Goal: Task Accomplishment & Management: Use online tool/utility

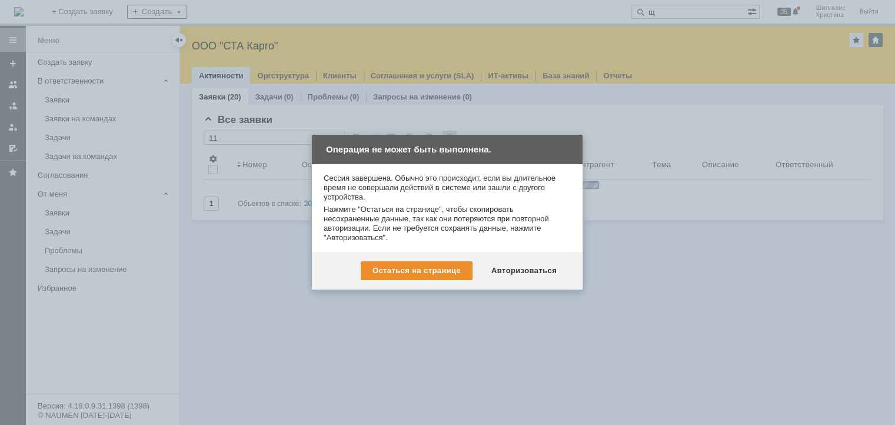
click at [529, 268] on div "Авторизоваться" at bounding box center [524, 270] width 89 height 19
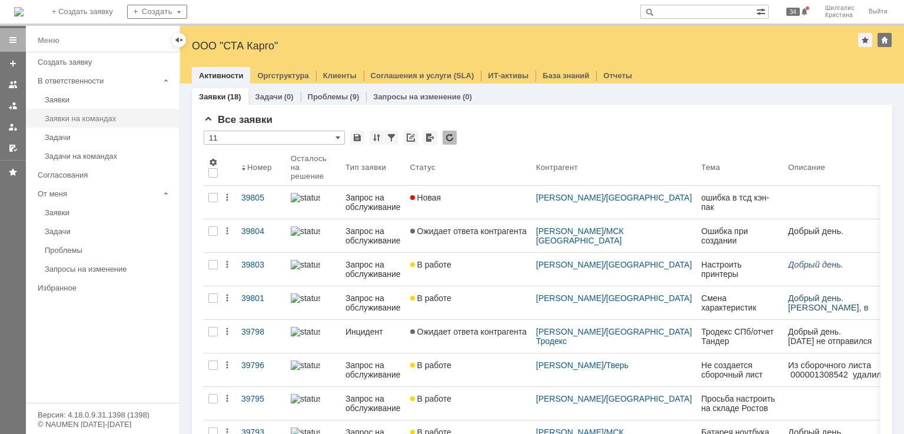
click at [59, 118] on div "Заявки на командах" at bounding box center [108, 118] width 127 height 9
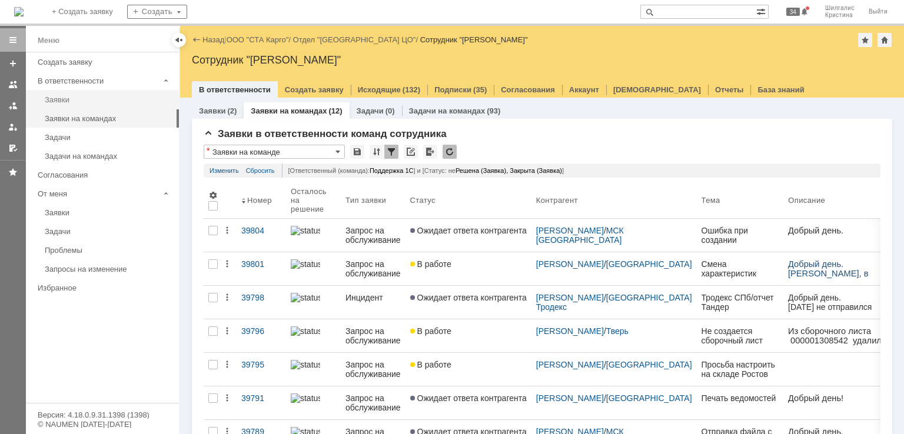
click at [96, 99] on div "Заявки" at bounding box center [108, 99] width 127 height 9
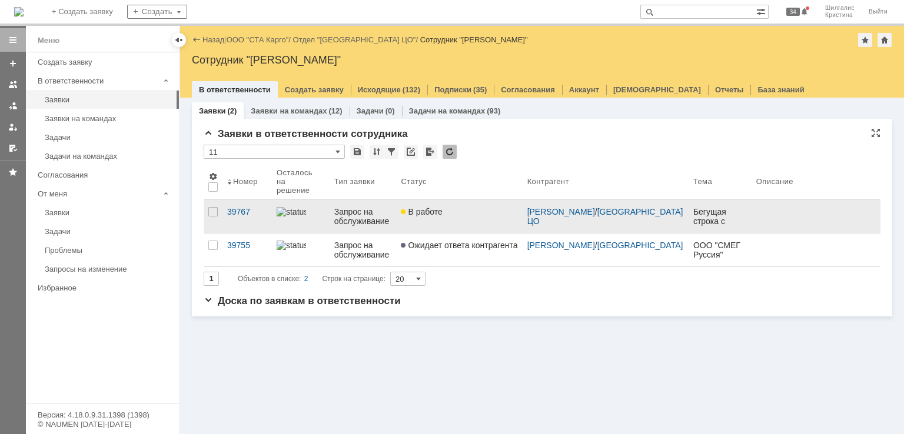
click at [458, 218] on link "В работе" at bounding box center [459, 216] width 126 height 33
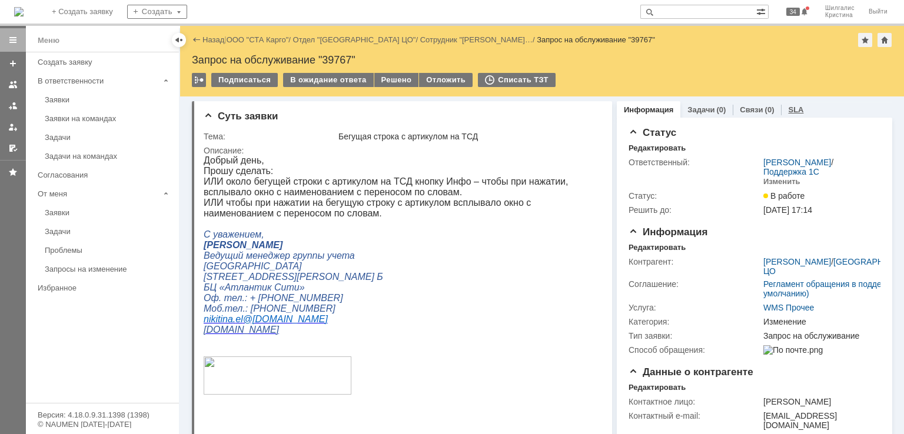
click at [792, 110] on link "SLA" at bounding box center [795, 109] width 15 height 9
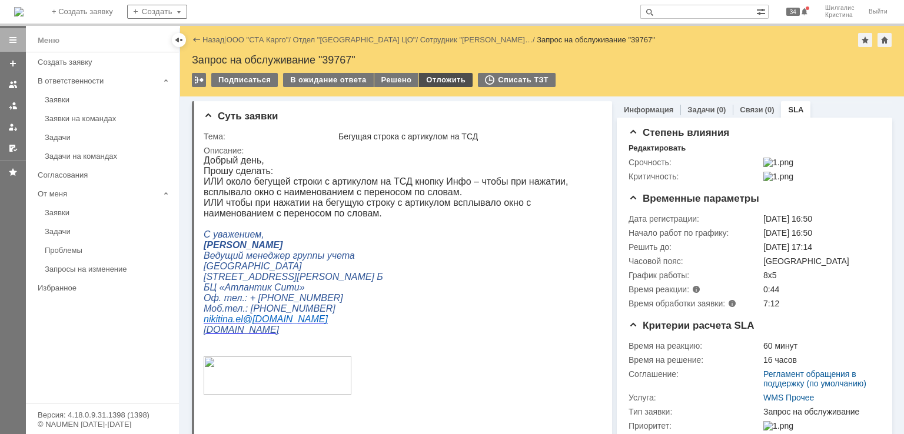
click at [427, 77] on div "Отложить" at bounding box center [446, 80] width 54 height 14
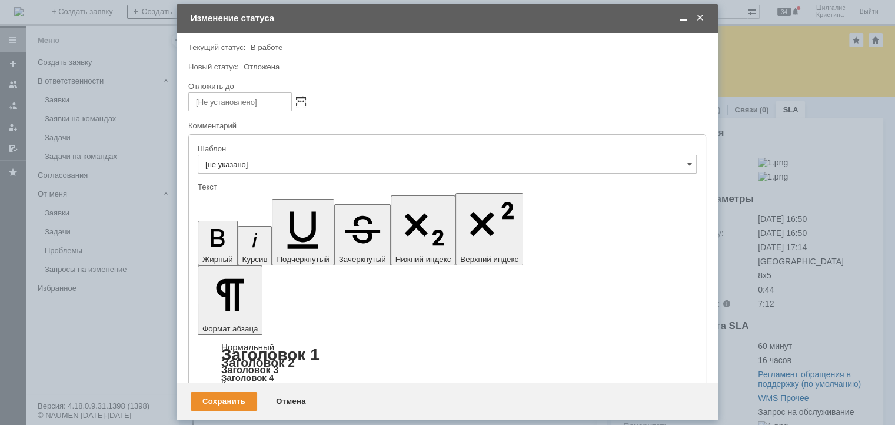
click at [303, 100] on span at bounding box center [301, 101] width 9 height 9
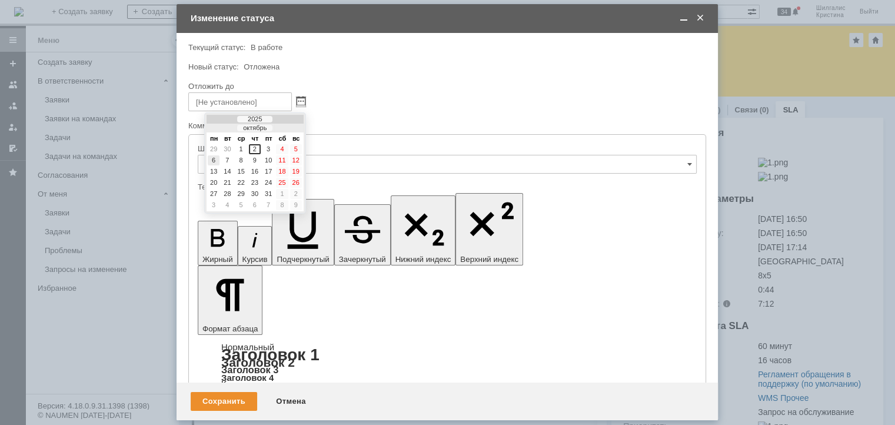
click at [215, 159] on div "6" at bounding box center [214, 160] width 12 height 10
type input "[DATE] 16:27"
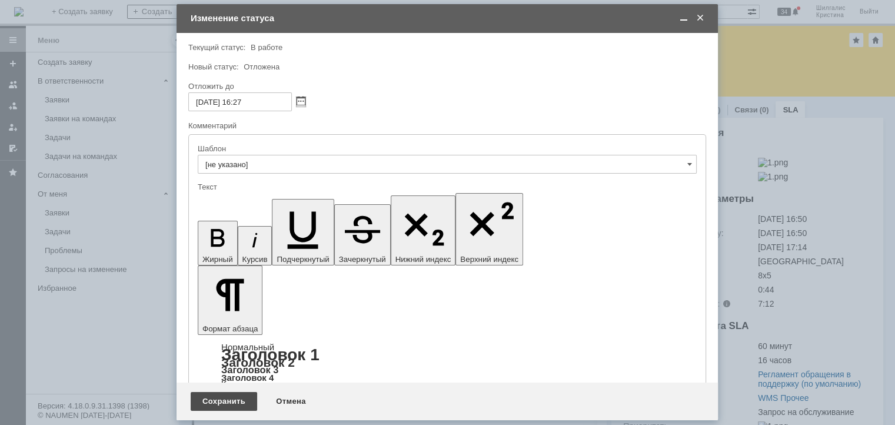
click at [224, 399] on div "Сохранить" at bounding box center [224, 401] width 67 height 19
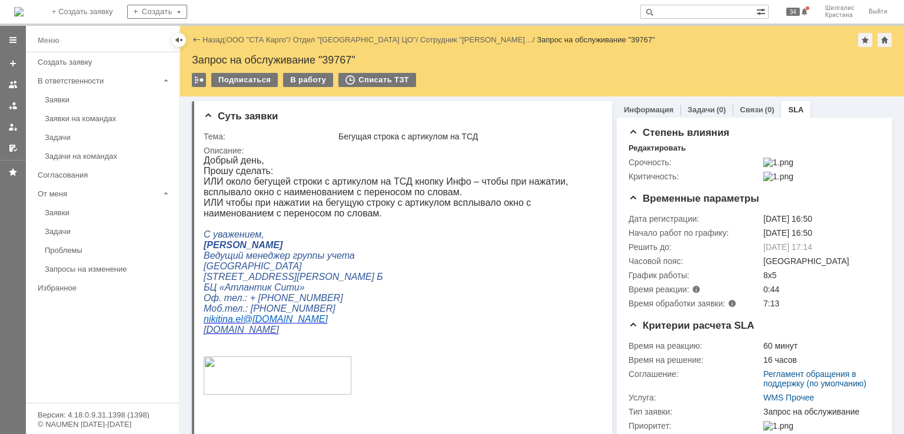
click at [69, 115] on div "Заявки на командах" at bounding box center [108, 118] width 127 height 9
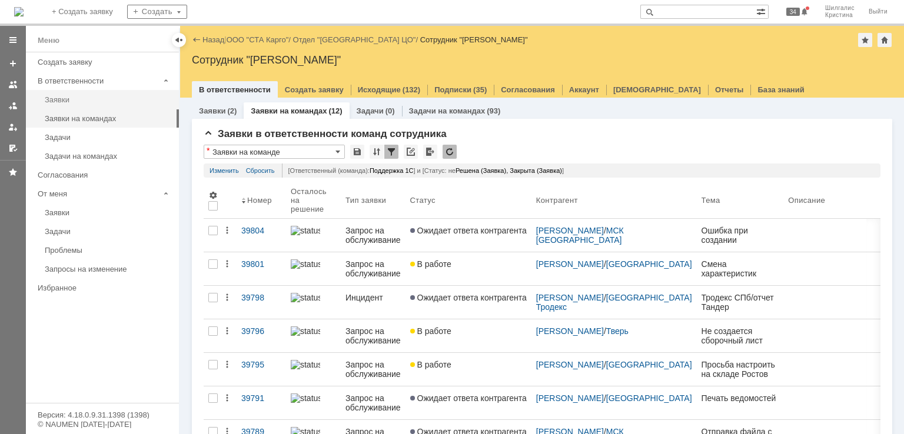
click at [74, 107] on link "Заявки" at bounding box center [108, 100] width 137 height 18
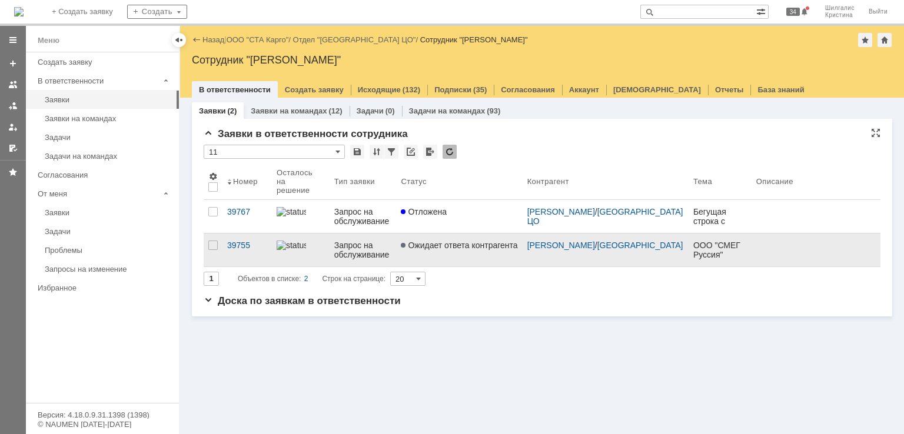
click at [468, 247] on link "Ожидает ответа контрагента" at bounding box center [459, 250] width 126 height 33
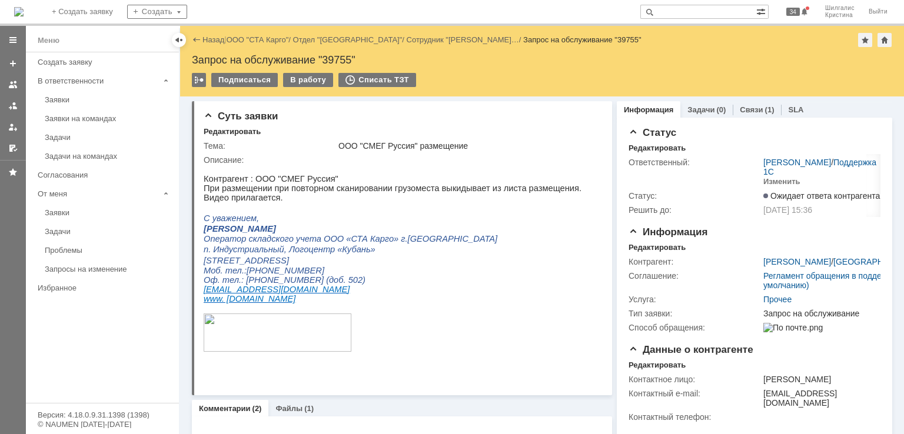
click at [341, 61] on div "Запрос на обслуживание "39755"" at bounding box center [542, 60] width 700 height 12
copy div "39755"
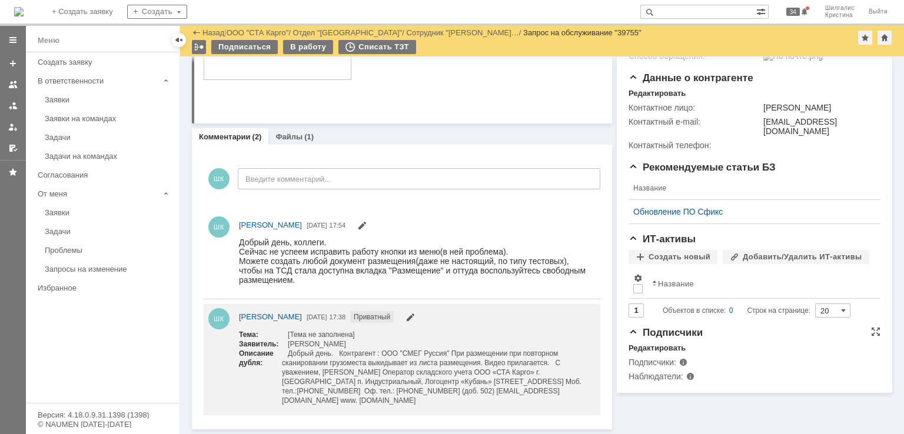
scroll to position [231, 0]
click at [669, 354] on div "Редактировать" at bounding box center [657, 348] width 57 height 9
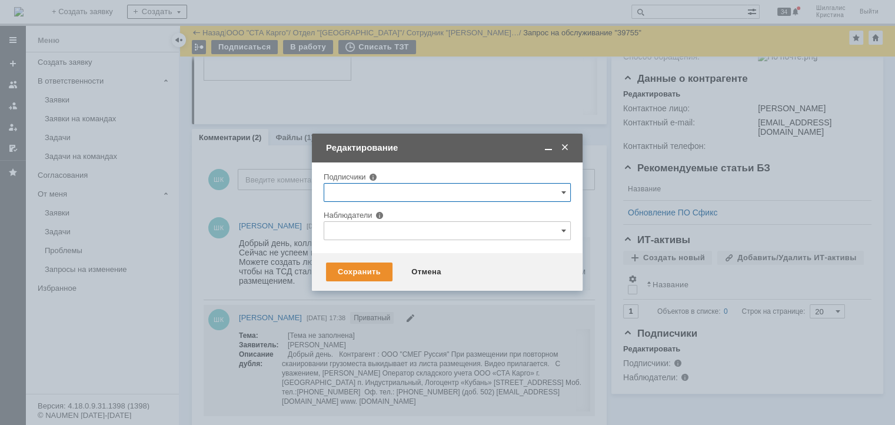
click at [431, 227] on input "text" at bounding box center [447, 230] width 247 height 19
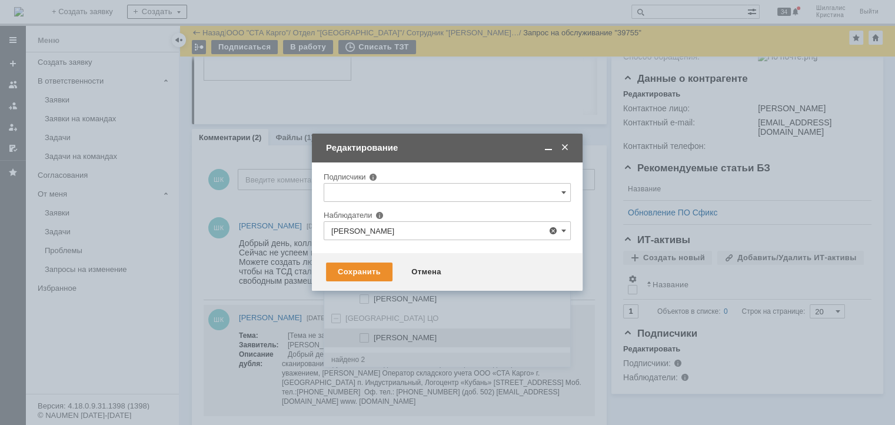
click at [416, 335] on span "[PERSON_NAME]" at bounding box center [405, 337] width 63 height 9
click at [369, 335] on input "[PERSON_NAME]" at bounding box center [365, 338] width 8 height 8
type input "[PERSON_NAME]"
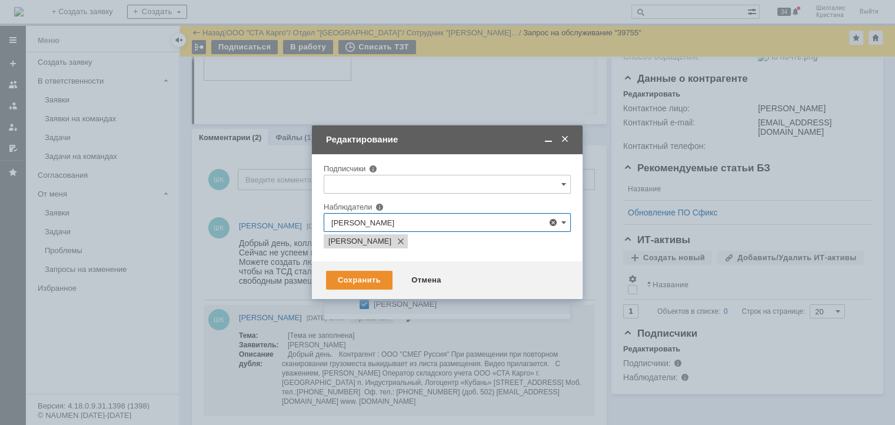
click at [426, 203] on div "Наблюдатели" at bounding box center [439, 207] width 231 height 8
click at [353, 281] on div "Сохранить" at bounding box center [359, 280] width 67 height 19
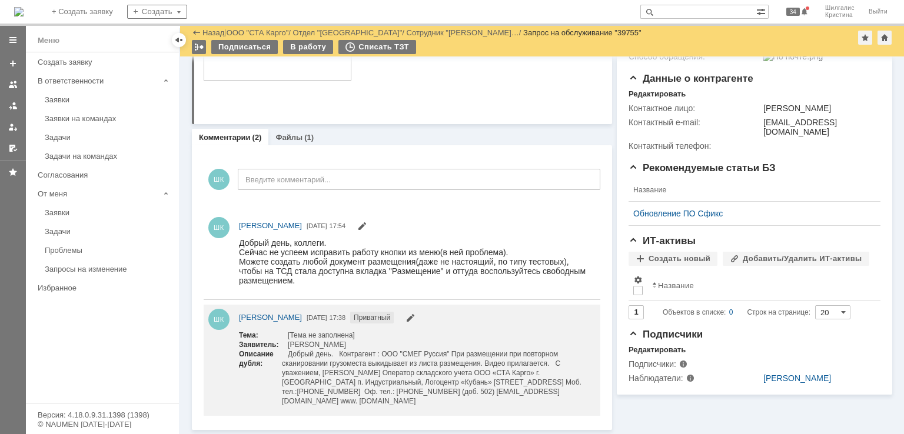
scroll to position [0, 0]
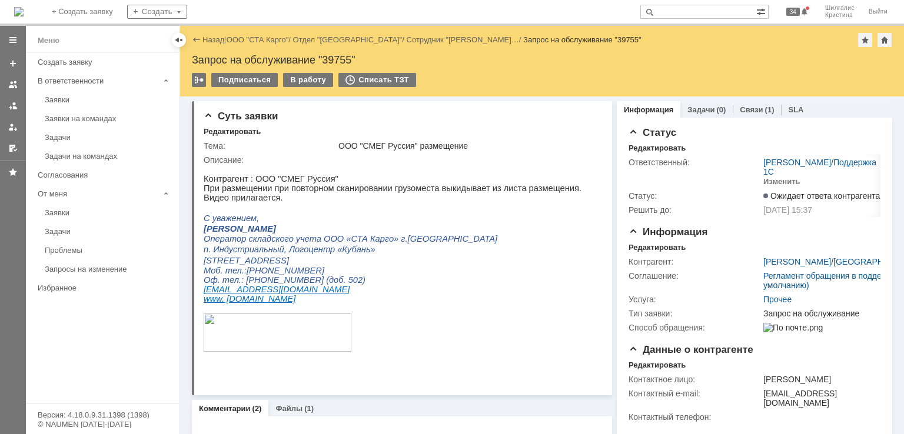
click at [343, 57] on div "Запрос на обслуживание "39755"" at bounding box center [542, 60] width 700 height 12
copy div "39755"
click at [264, 42] on link "ООО "СТА Карго"" at bounding box center [258, 39] width 62 height 9
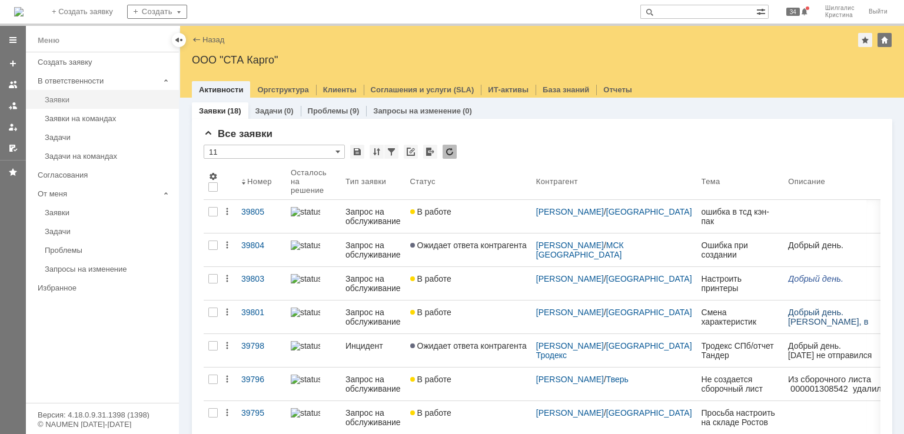
click at [84, 102] on div "Заявки" at bounding box center [108, 99] width 127 height 9
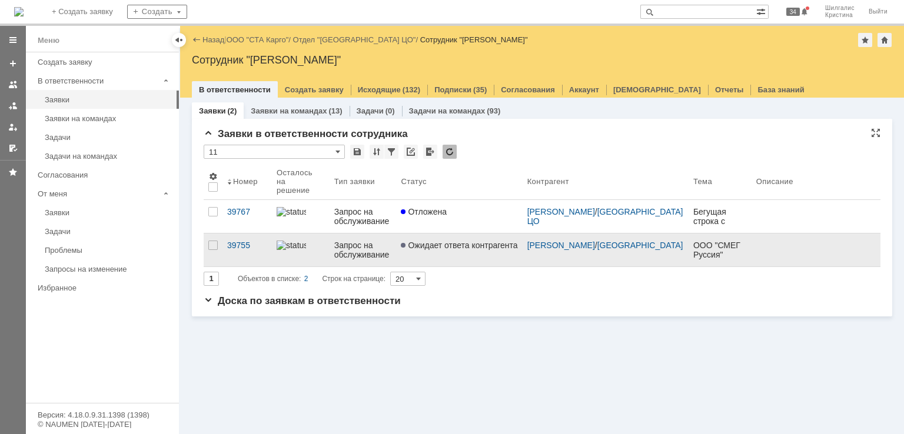
click at [454, 244] on link "Ожидает ответа контрагента" at bounding box center [459, 250] width 126 height 33
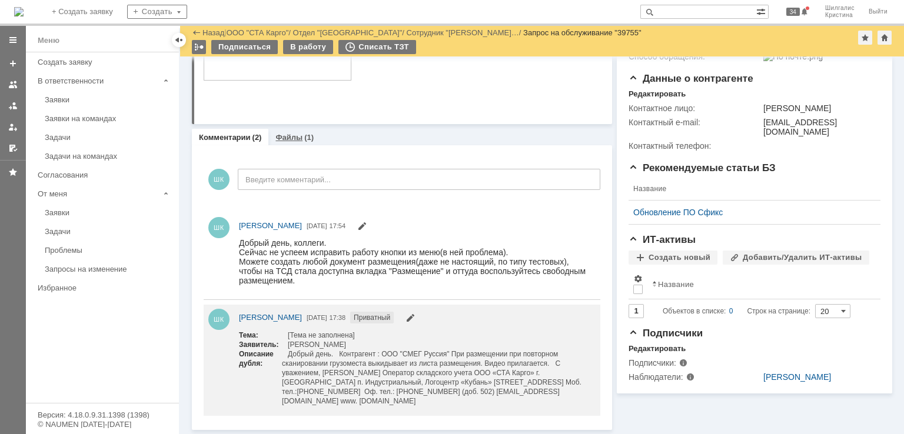
click at [277, 138] on link "Файлы" at bounding box center [288, 137] width 27 height 9
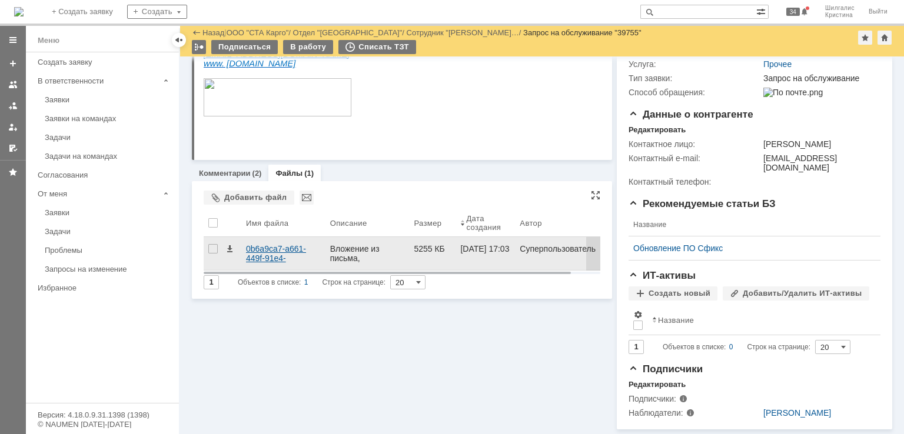
click at [291, 244] on div "0b6a9ca7-a661-449f-91e4-a21d7a872557.MP4" at bounding box center [283, 253] width 75 height 19
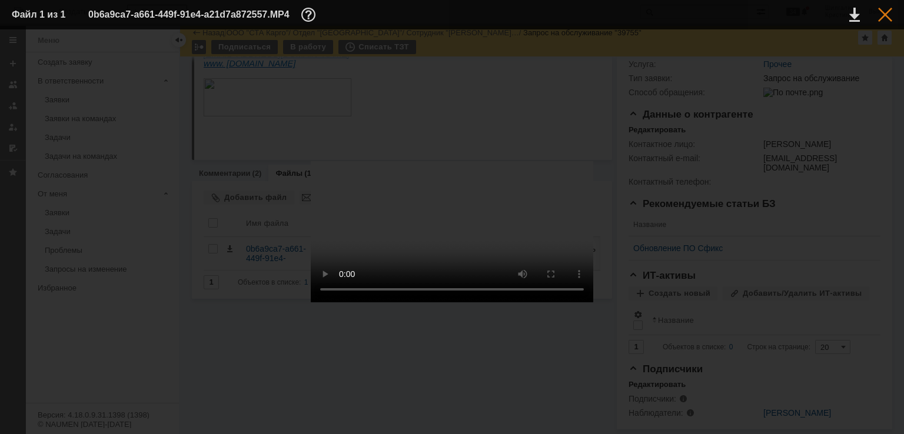
click at [882, 18] on div at bounding box center [885, 15] width 14 height 14
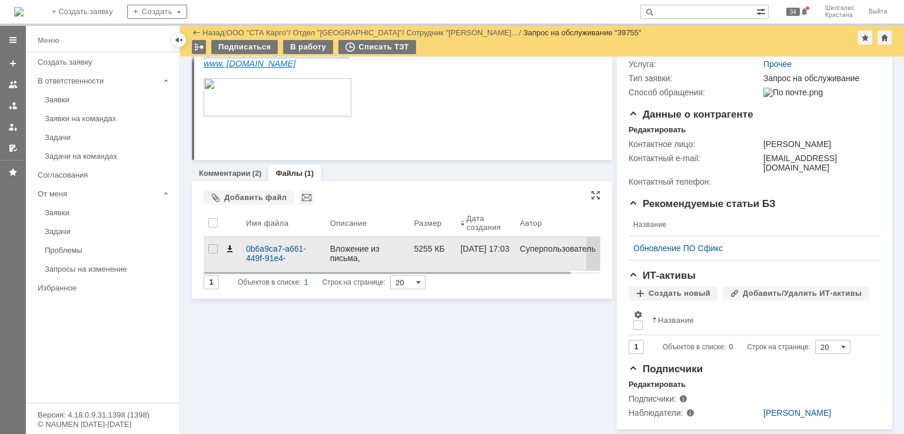
click at [228, 244] on span at bounding box center [229, 248] width 9 height 9
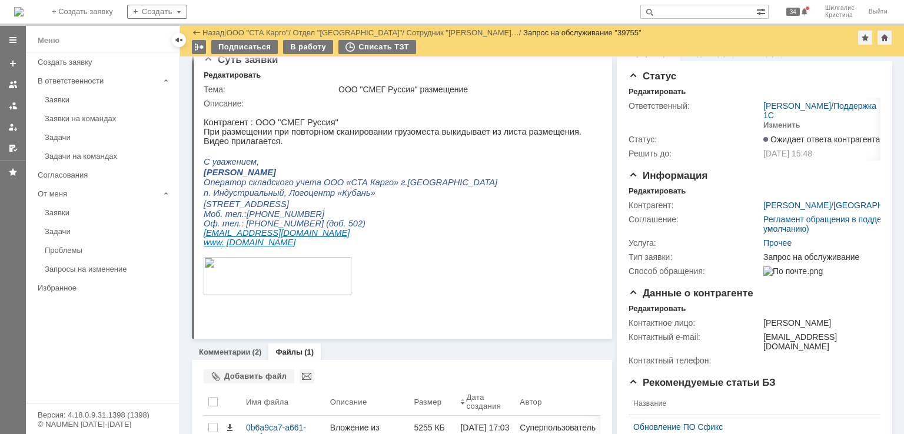
scroll to position [0, 0]
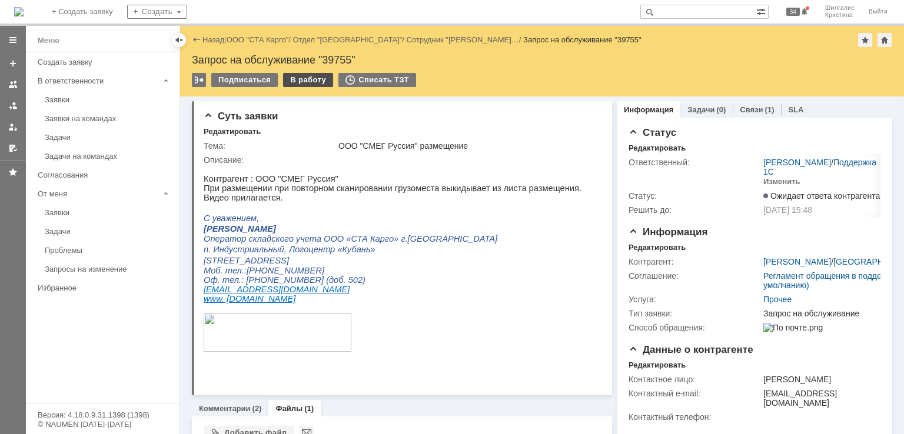
click at [306, 76] on div "В работу" at bounding box center [308, 80] width 50 height 14
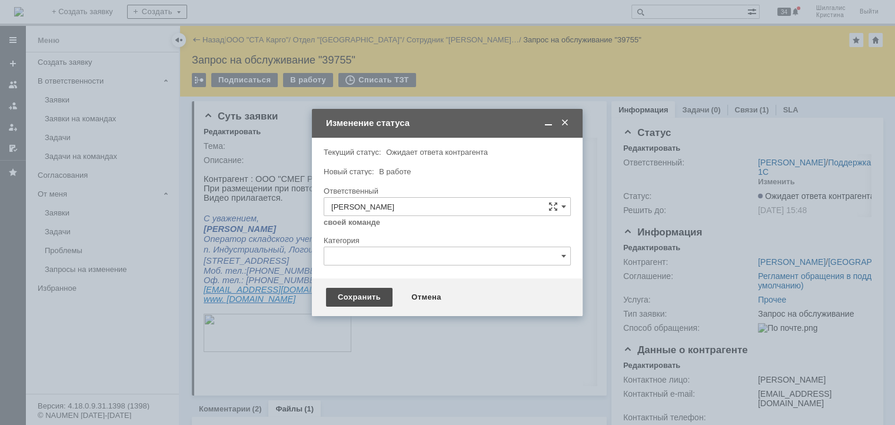
click at [350, 294] on div "Сохранить" at bounding box center [359, 297] width 67 height 19
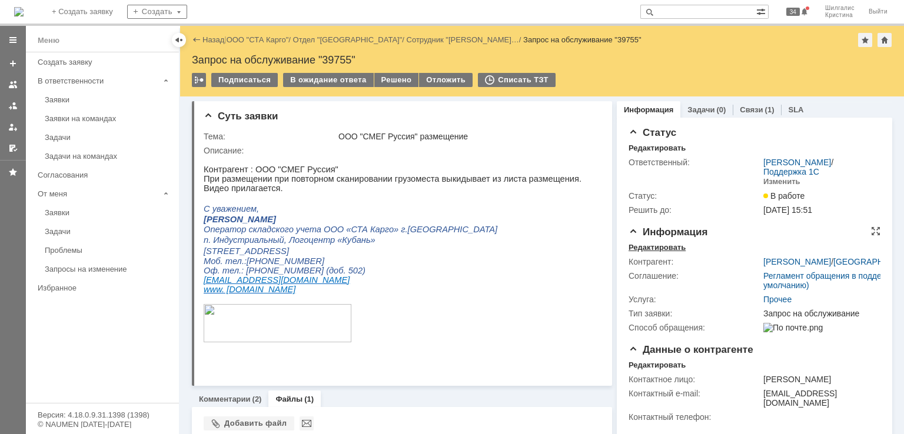
click at [652, 248] on div "Редактировать" at bounding box center [657, 247] width 57 height 9
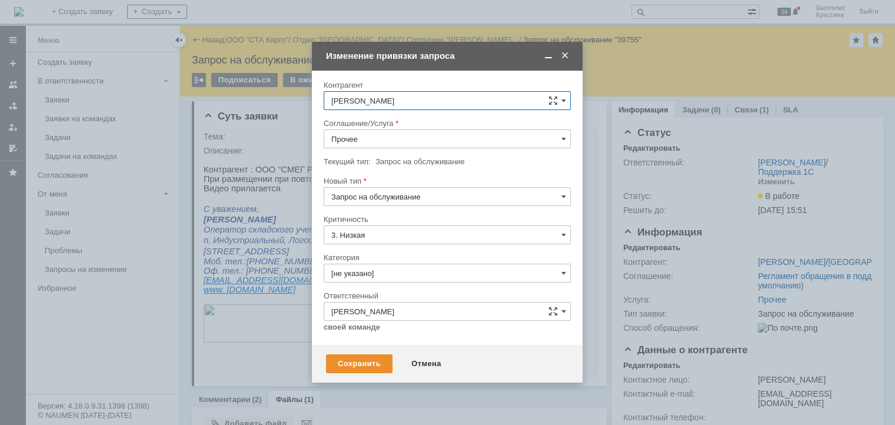
click at [373, 142] on input "Прочее" at bounding box center [447, 138] width 247 height 19
click at [400, 163] on span "WMS Размещение ТСД" at bounding box center [447, 166] width 232 height 9
type input "WMS Размещение ТСД"
click at [387, 271] on input "[не указано]" at bounding box center [447, 273] width 247 height 19
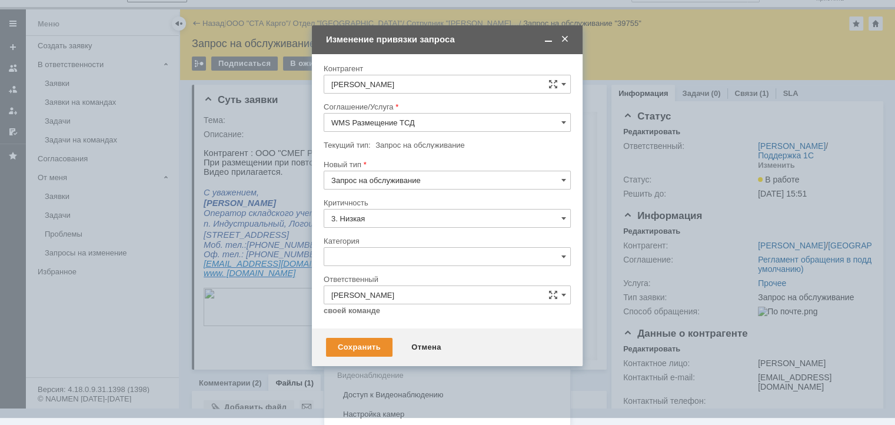
click at [368, 348] on div "Ошибка" at bounding box center [447, 356] width 246 height 19
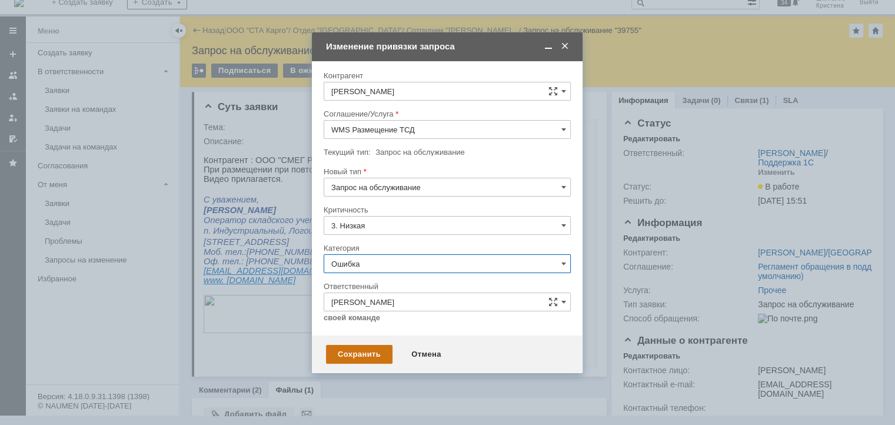
type input "Ошибка"
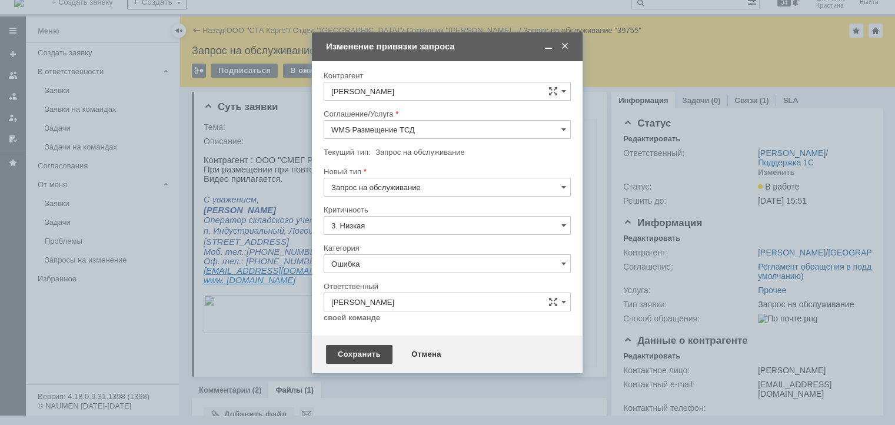
click at [360, 348] on div "Сохранить" at bounding box center [359, 354] width 67 height 19
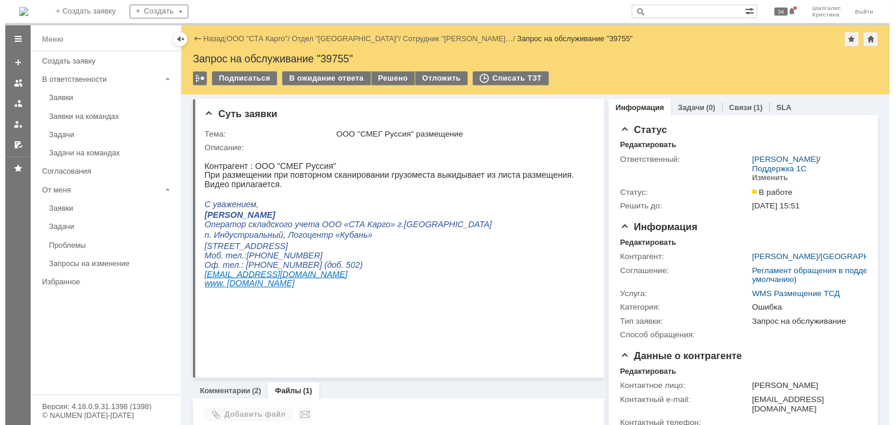
scroll to position [0, 0]
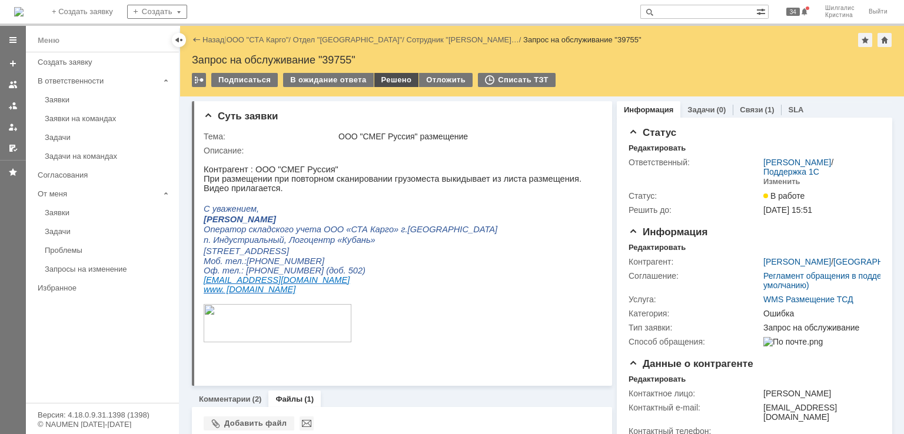
click at [393, 74] on div "Решено" at bounding box center [396, 80] width 45 height 14
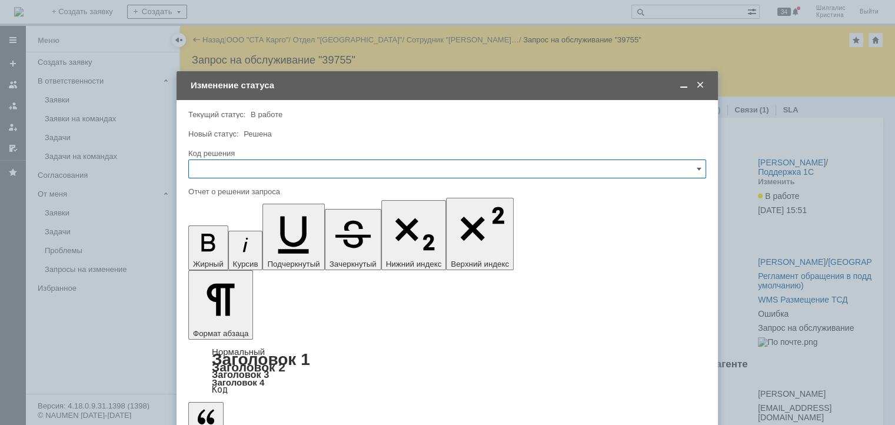
click at [284, 165] on input "text" at bounding box center [447, 168] width 518 height 19
click at [235, 324] on span "Решено" at bounding box center [447, 326] width 503 height 9
type input "Решено"
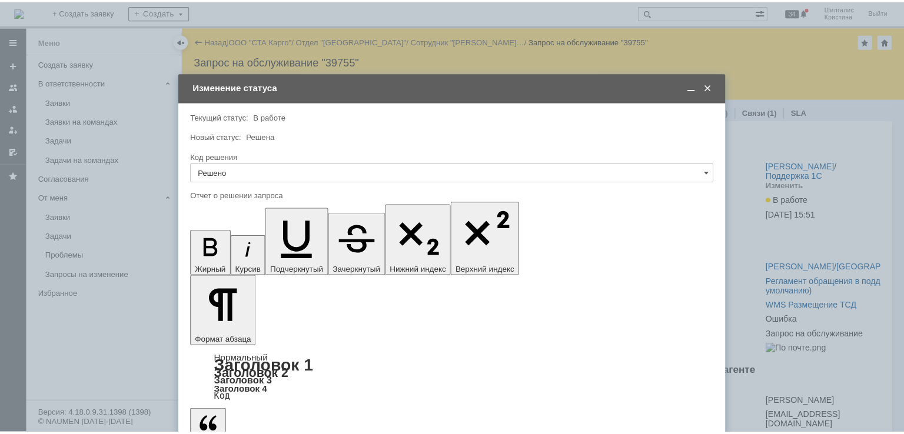
scroll to position [466, 4]
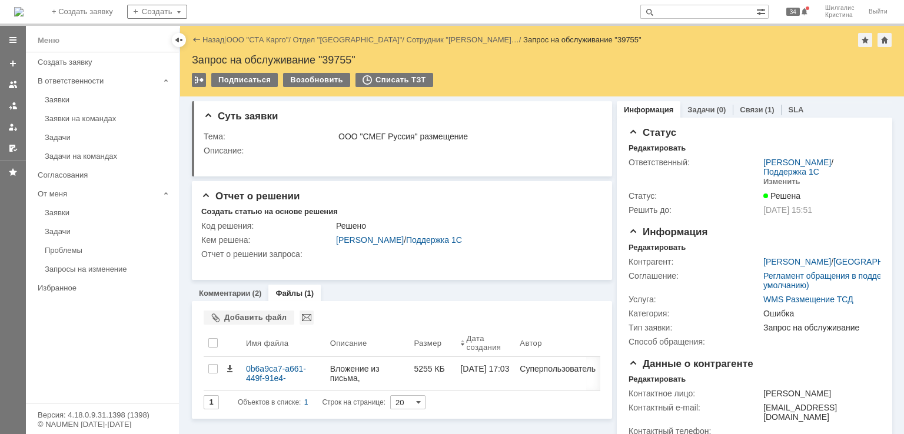
scroll to position [0, 0]
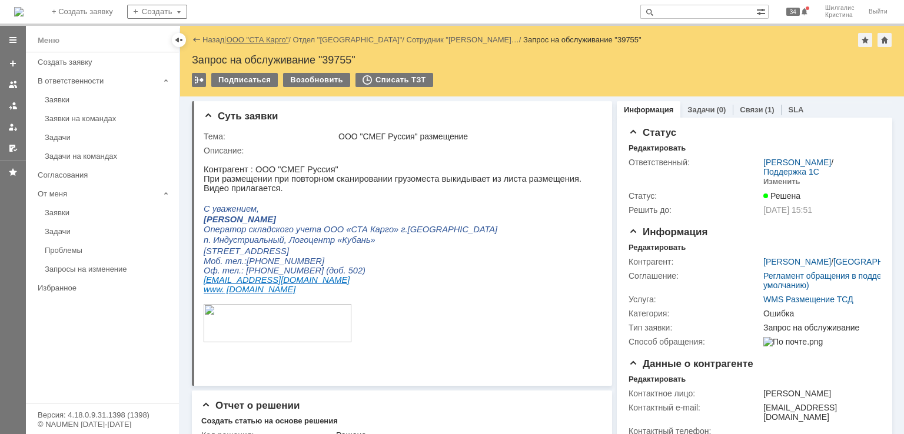
click at [266, 42] on link "ООО "СТА Карго"" at bounding box center [258, 39] width 62 height 9
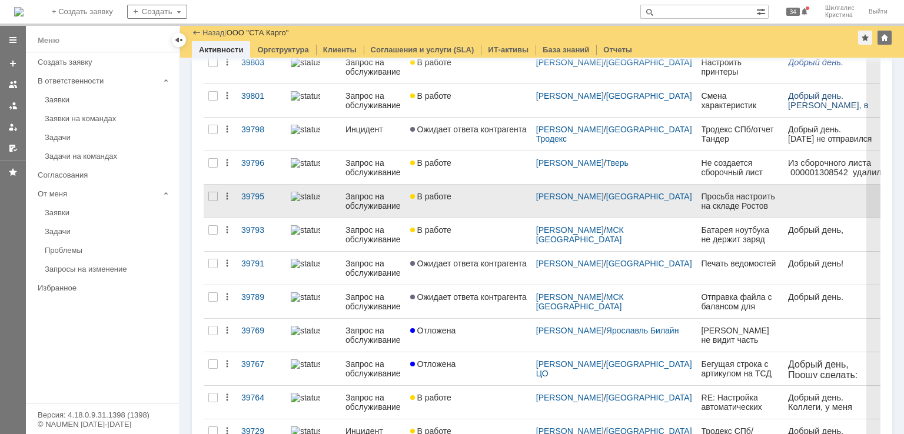
click at [466, 212] on link "В работе" at bounding box center [469, 201] width 126 height 33
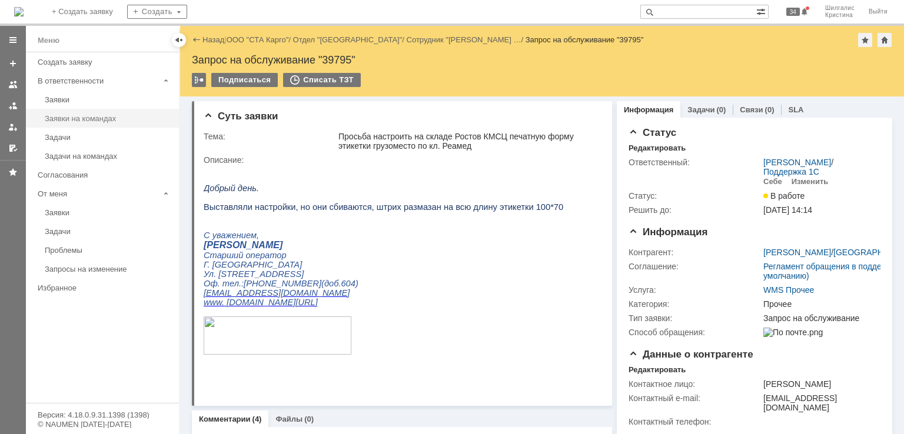
click at [66, 116] on div "Заявки на командах" at bounding box center [108, 118] width 127 height 9
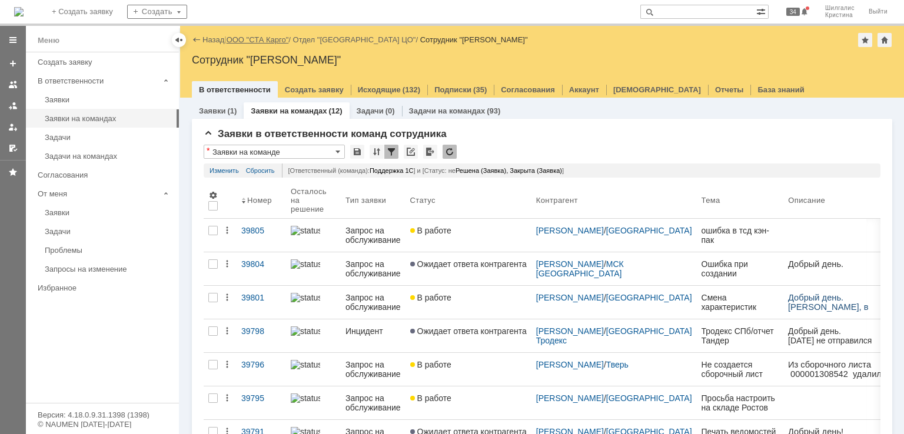
click at [273, 39] on link "ООО "СТА Карго"" at bounding box center [258, 39] width 62 height 9
